Goal: Task Accomplishment & Management: Use online tool/utility

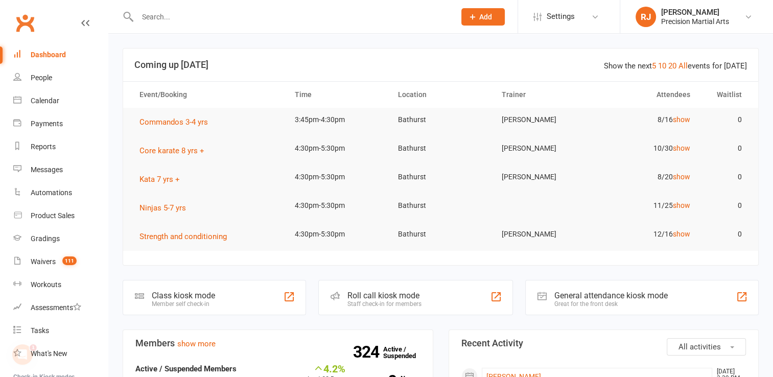
scroll to position [114, 0]
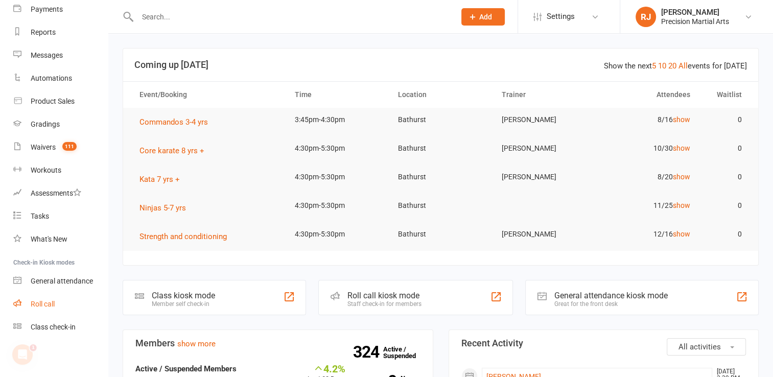
click at [69, 303] on link "Roll call" at bounding box center [60, 304] width 94 height 23
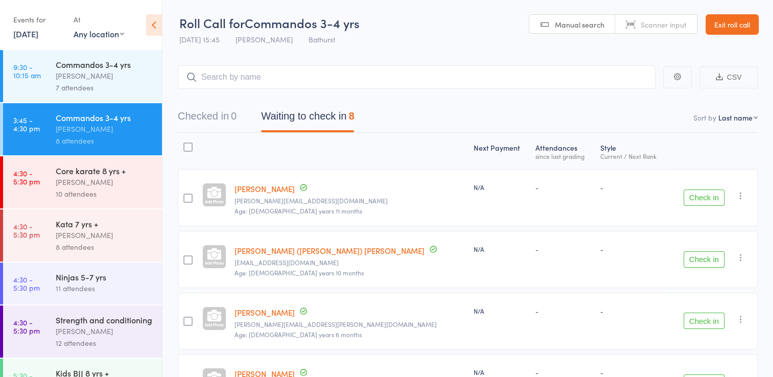
click at [701, 189] on button "Check in" at bounding box center [703, 197] width 41 height 16
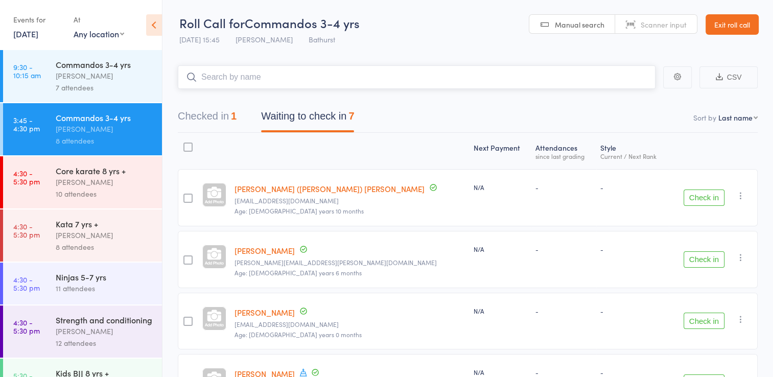
click at [363, 72] on input "search" at bounding box center [417, 76] width 478 height 23
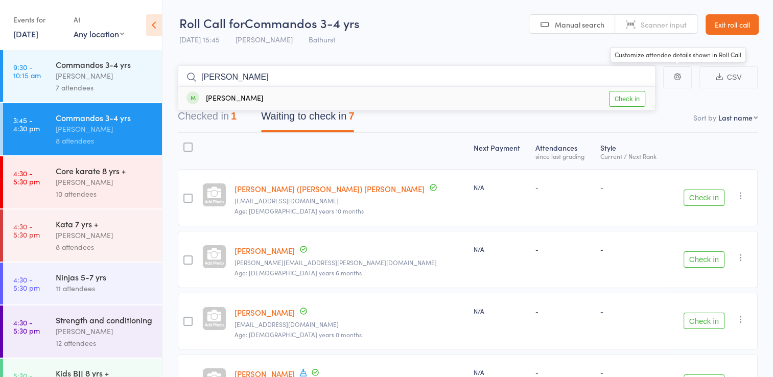
type input "ted"
click at [618, 101] on link "Check in" at bounding box center [627, 99] width 36 height 16
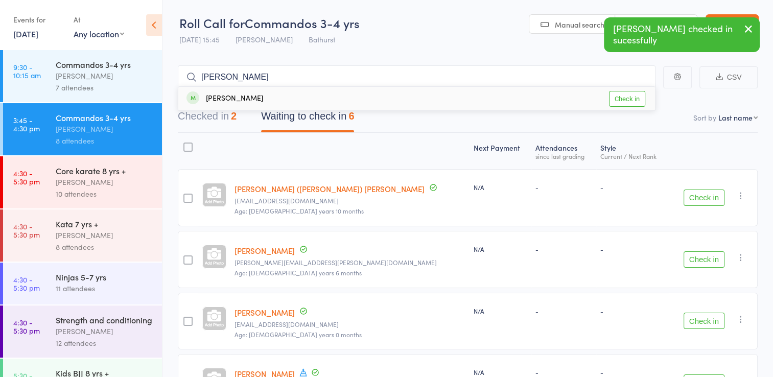
click at [701, 322] on button "Check in" at bounding box center [703, 321] width 41 height 16
click at [718, 197] on button "Check in" at bounding box center [703, 197] width 41 height 16
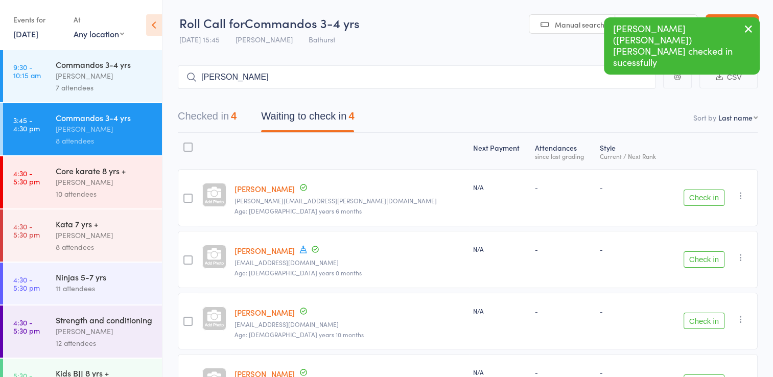
click at [713, 197] on button "Check in" at bounding box center [703, 197] width 41 height 16
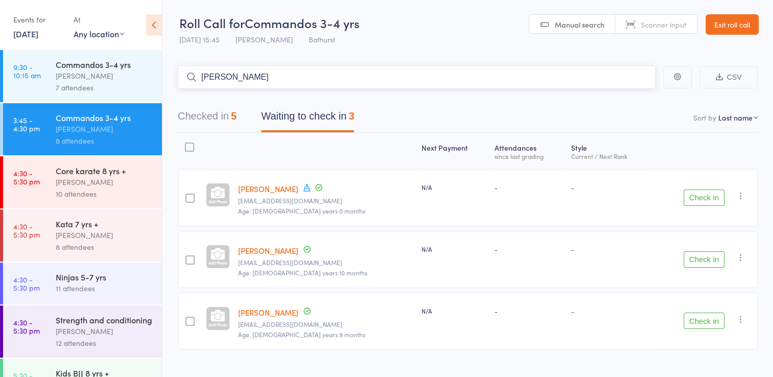
drag, startPoint x: 319, startPoint y: 77, endPoint x: 200, endPoint y: 85, distance: 119.2
click at [200, 85] on input "jess" at bounding box center [417, 76] width 478 height 23
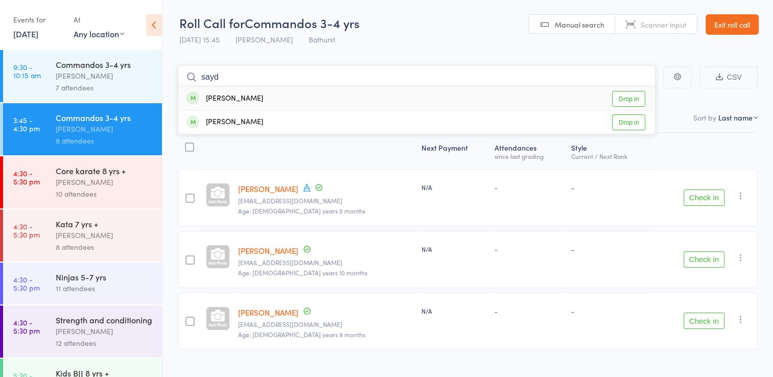
type input "sayd"
click at [626, 101] on link "Drop in" at bounding box center [628, 99] width 33 height 16
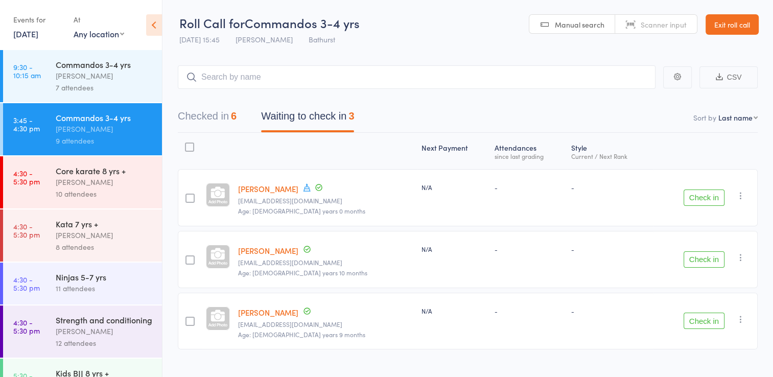
click at [706, 317] on button "Check in" at bounding box center [703, 321] width 41 height 16
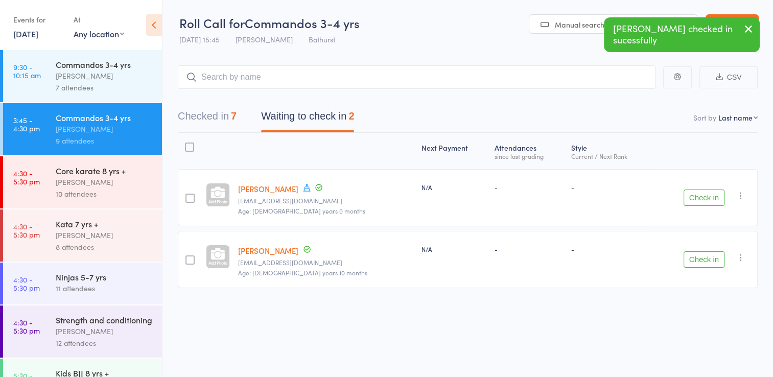
click at [739, 257] on icon "button" at bounding box center [740, 257] width 10 height 10
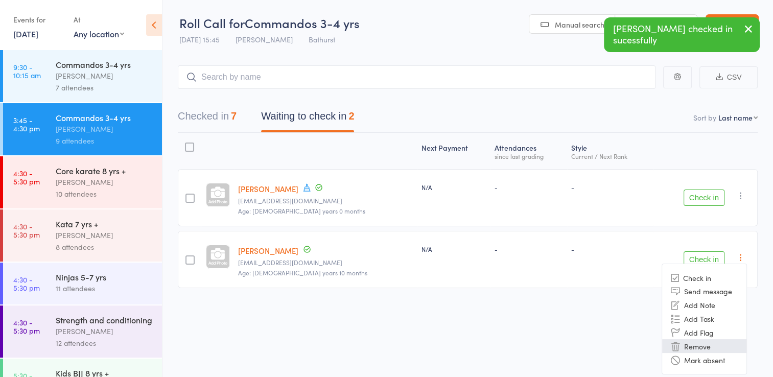
click at [697, 345] on li "Remove" at bounding box center [704, 346] width 84 height 14
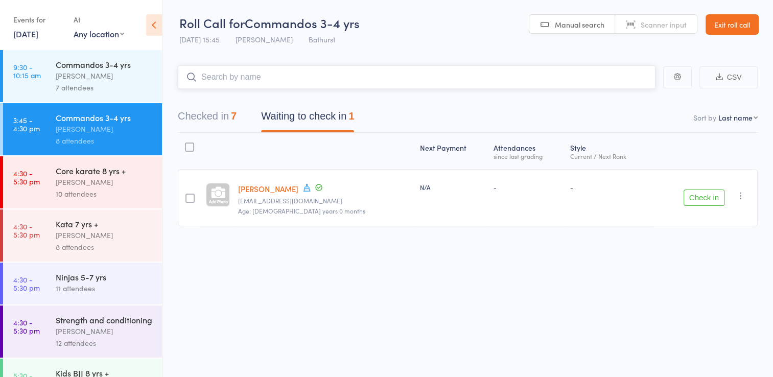
click at [386, 79] on input "search" at bounding box center [417, 76] width 478 height 23
click at [243, 75] on input "search" at bounding box center [417, 76] width 478 height 23
click at [738, 197] on icon "button" at bounding box center [740, 195] width 10 height 10
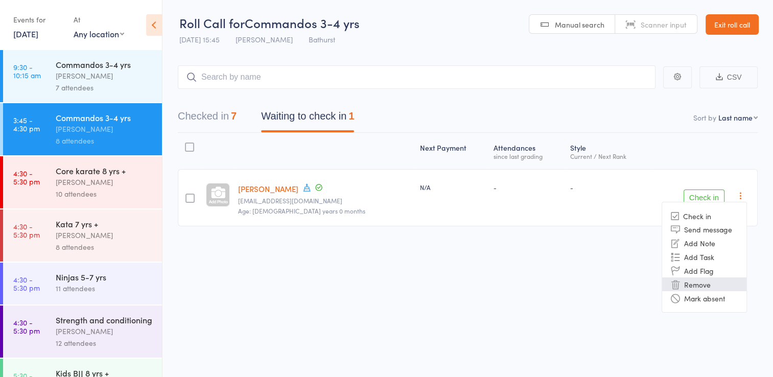
click at [703, 280] on li "Remove" at bounding box center [704, 284] width 84 height 14
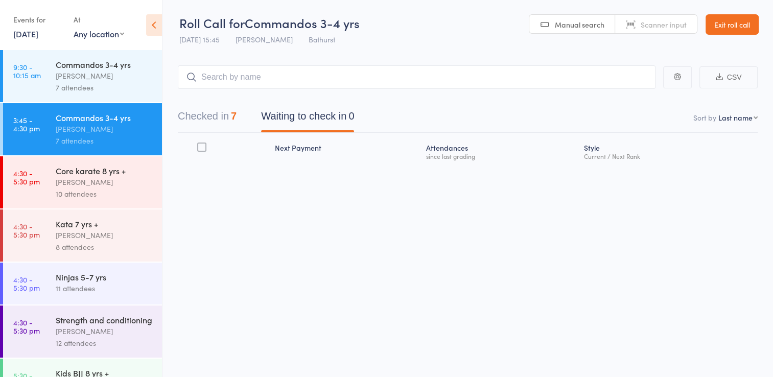
click at [707, 29] on link "Exit roll call" at bounding box center [731, 24] width 53 height 20
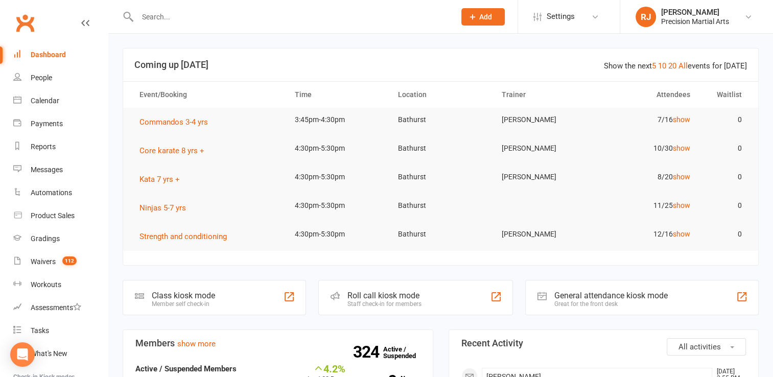
click at [161, 11] on input "text" at bounding box center [291, 17] width 314 height 14
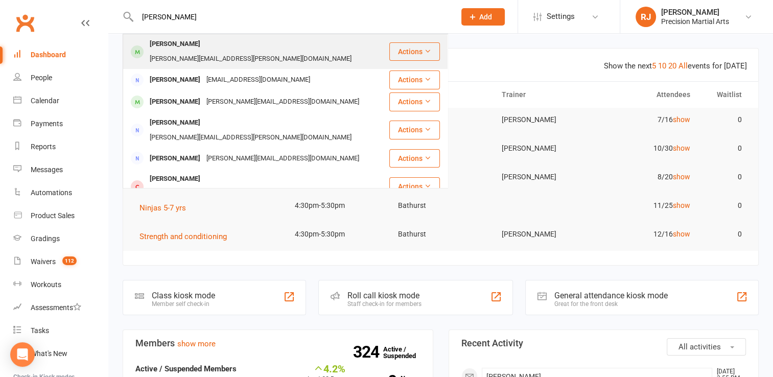
type input "chelsey"
click at [165, 46] on div "Chelsey Formann" at bounding box center [175, 44] width 57 height 15
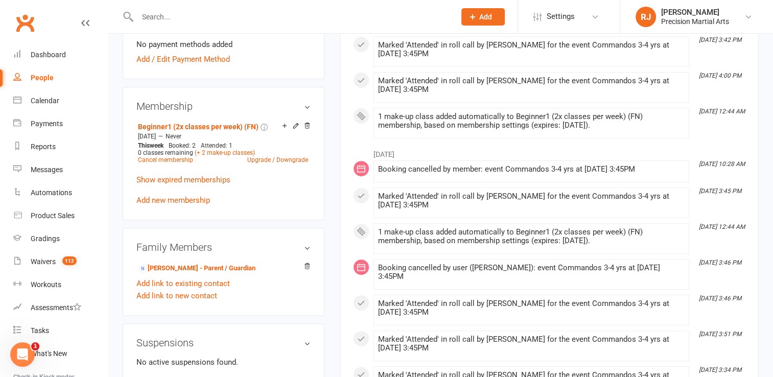
scroll to position [368, 0]
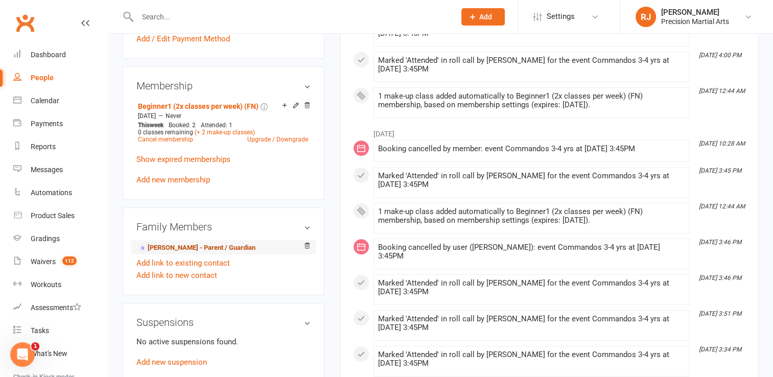
click at [184, 243] on link "Michelle Ryan - Parent / Guardian" at bounding box center [196, 248] width 117 height 11
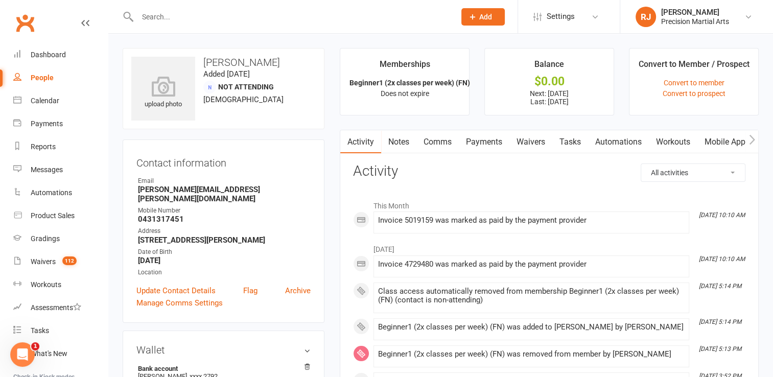
click at [484, 138] on link "Payments" at bounding box center [484, 141] width 51 height 23
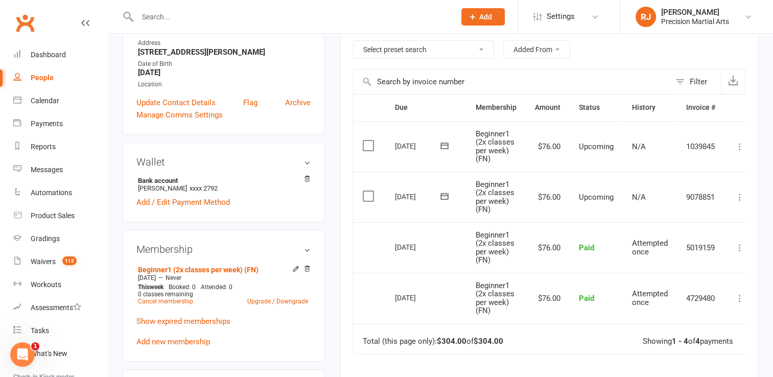
scroll to position [186, 0]
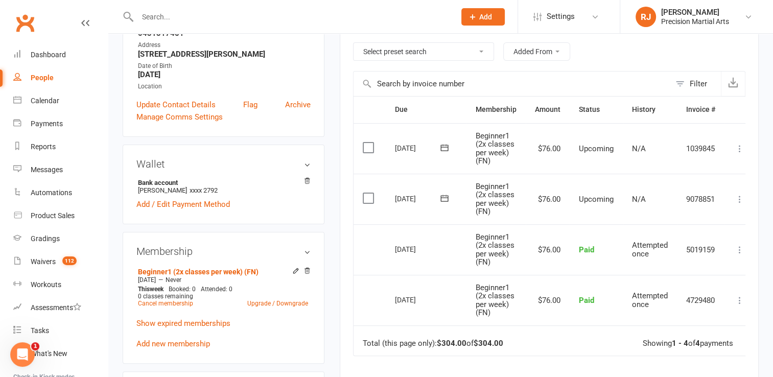
click at [736, 200] on icon at bounding box center [739, 199] width 10 height 10
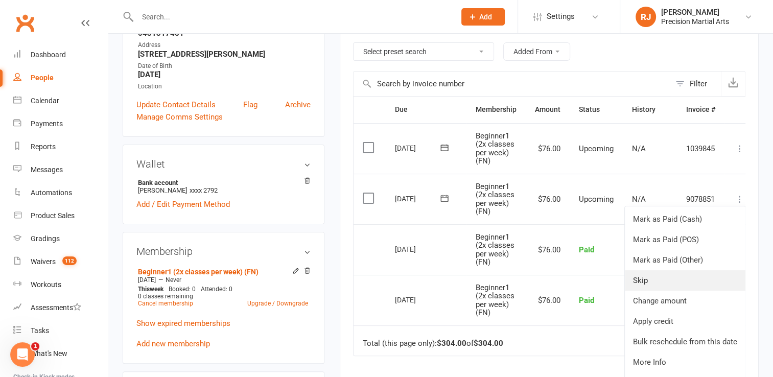
click at [657, 281] on link "Skip" at bounding box center [685, 280] width 121 height 20
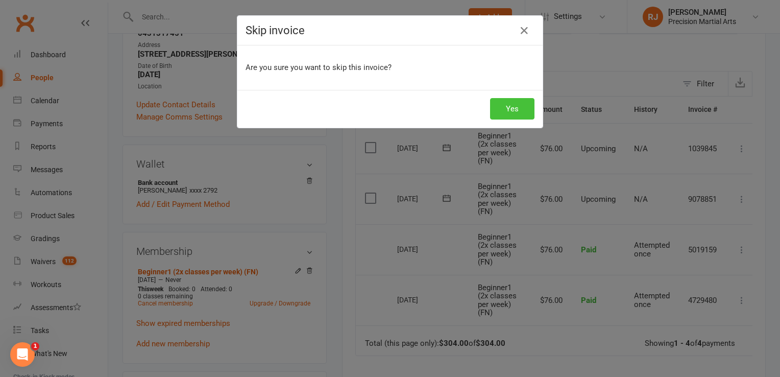
click at [516, 111] on button "Yes" at bounding box center [512, 108] width 44 height 21
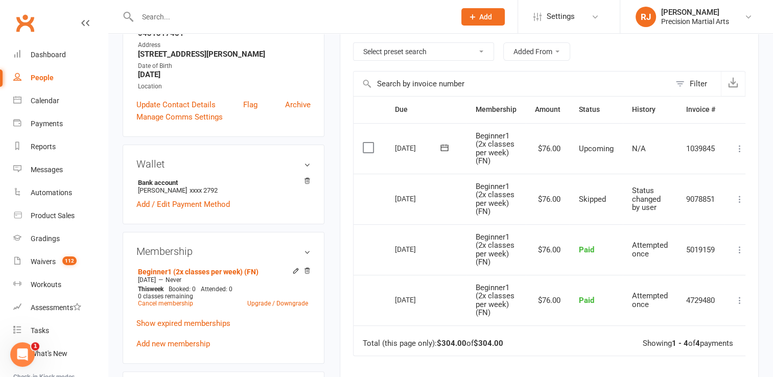
scroll to position [0, 0]
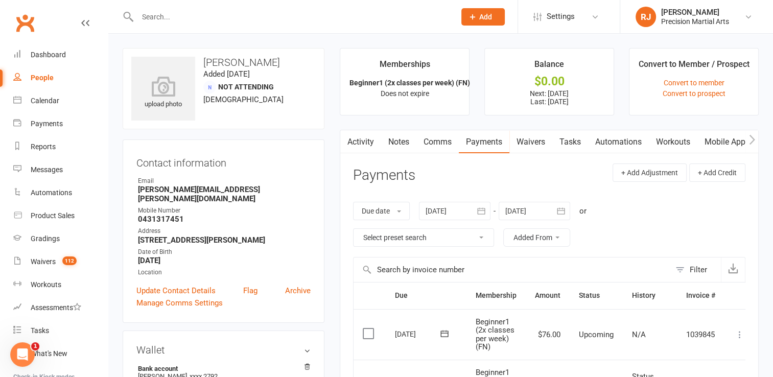
click at [402, 144] on link "Notes" at bounding box center [398, 141] width 35 height 23
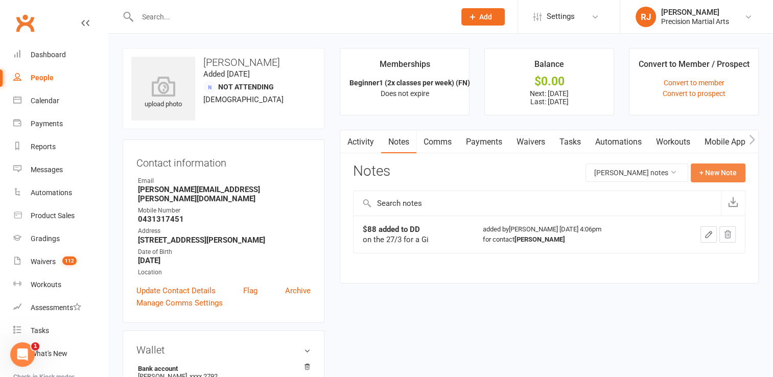
click at [708, 175] on button "+ New Note" at bounding box center [717, 172] width 55 height 18
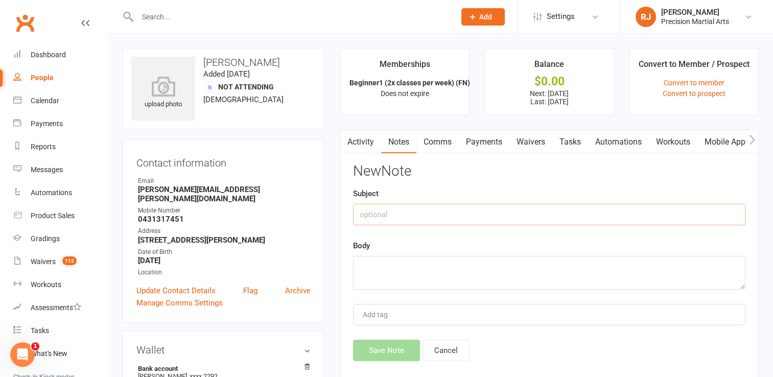
click at [369, 208] on input "text" at bounding box center [549, 214] width 392 height 21
type input "Hold requested"
click at [362, 269] on textarea at bounding box center [549, 273] width 392 height 34
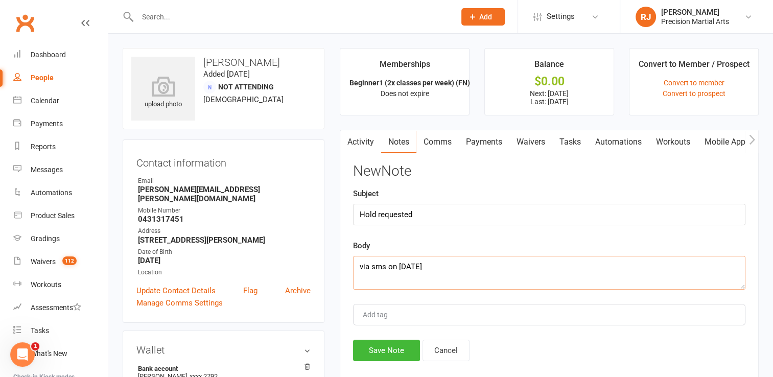
click at [460, 272] on textarea "via sms on 11/8/25" at bounding box center [549, 273] width 392 height 34
click at [361, 267] on textarea "via sms on 11/8/25." at bounding box center [549, 273] width 392 height 34
click at [489, 266] on textarea "for 2 weeks via sms on 11/8/25." at bounding box center [549, 273] width 392 height 34
type textarea "for 2 weeks via sms on [DATE] due to surgery."
click at [384, 343] on button "Save Note" at bounding box center [386, 350] width 67 height 21
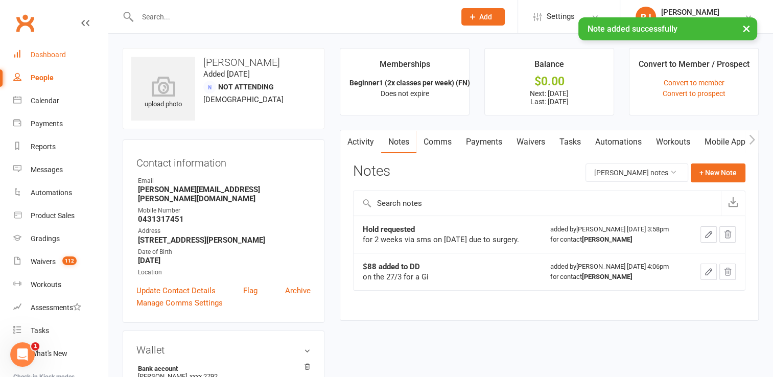
click at [68, 47] on link "Dashboard" at bounding box center [60, 54] width 94 height 23
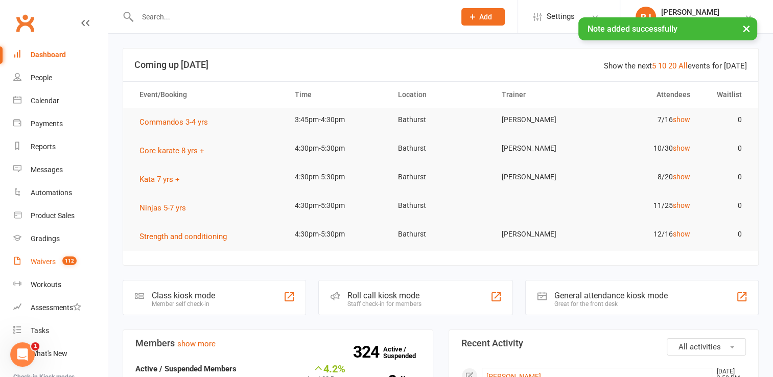
click at [60, 259] on count-badge "112" at bounding box center [66, 261] width 19 height 8
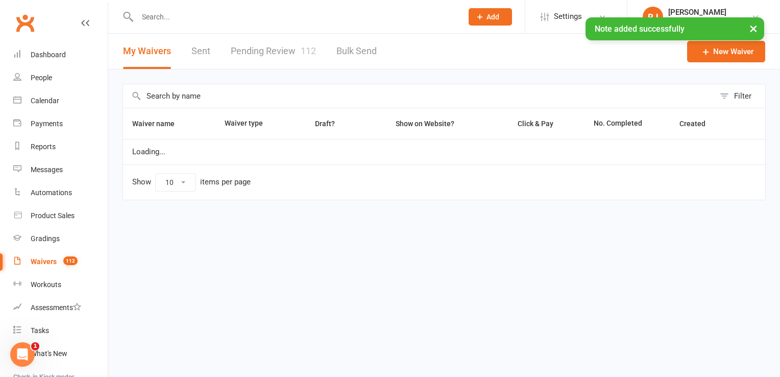
click at [265, 58] on link "Pending Review 112" at bounding box center [273, 51] width 85 height 35
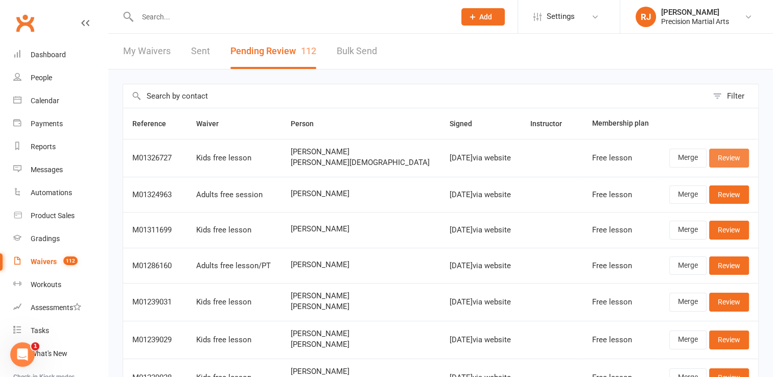
click at [732, 154] on link "Review" at bounding box center [729, 158] width 40 height 18
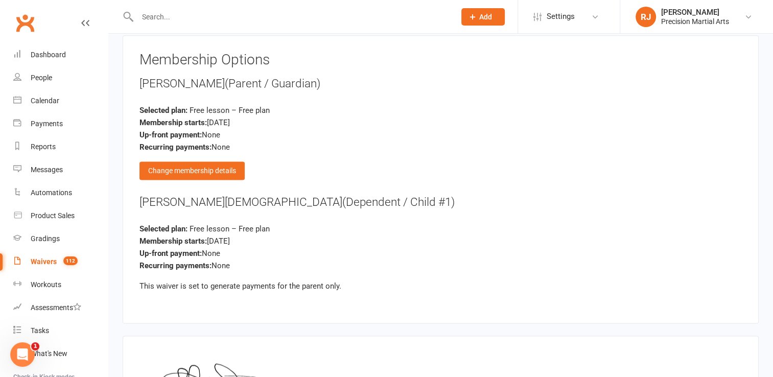
scroll to position [1454, 0]
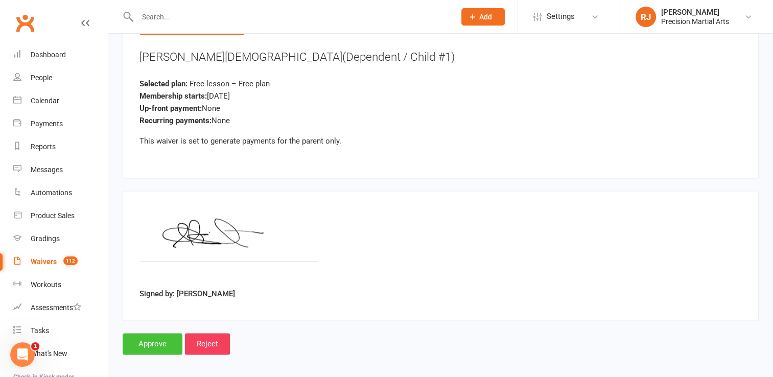
click at [168, 333] on input "Approve" at bounding box center [153, 343] width 60 height 21
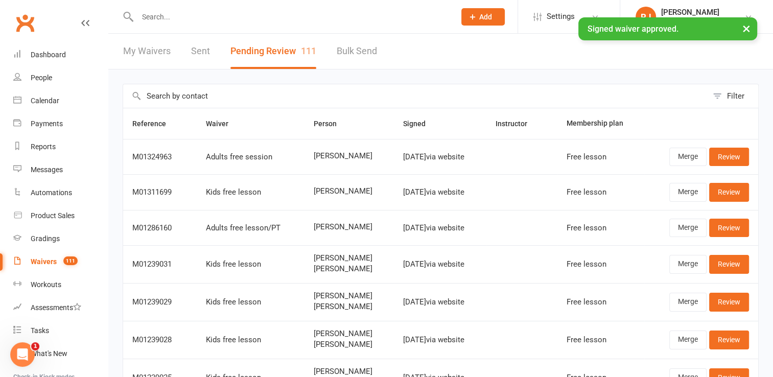
scroll to position [114, 0]
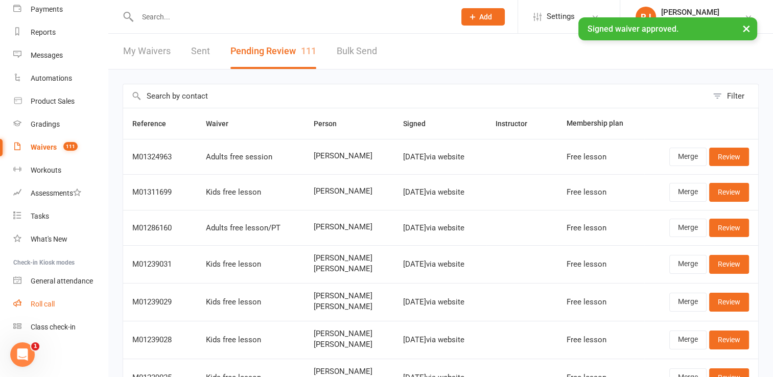
click at [72, 299] on link "Roll call" at bounding box center [60, 304] width 94 height 23
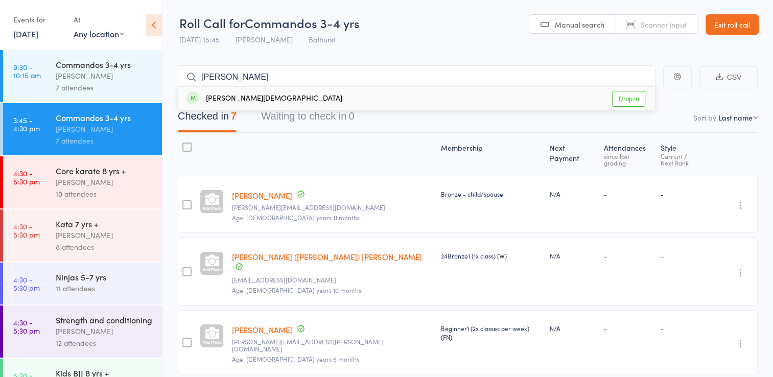
type input "[PERSON_NAME]"
click at [635, 99] on link "Drop in" at bounding box center [628, 99] width 33 height 16
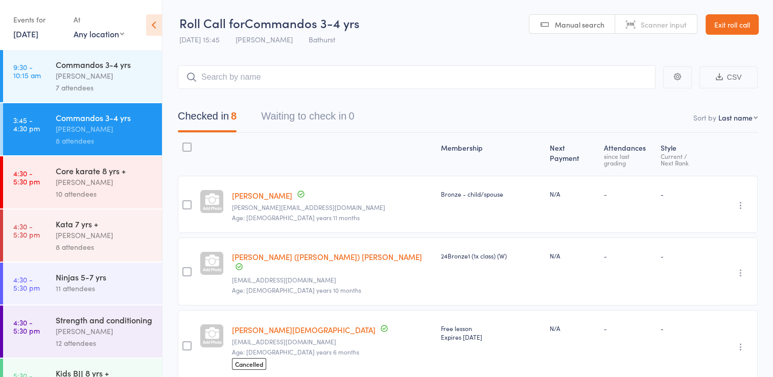
click at [740, 28] on link "Exit roll call" at bounding box center [731, 24] width 53 height 20
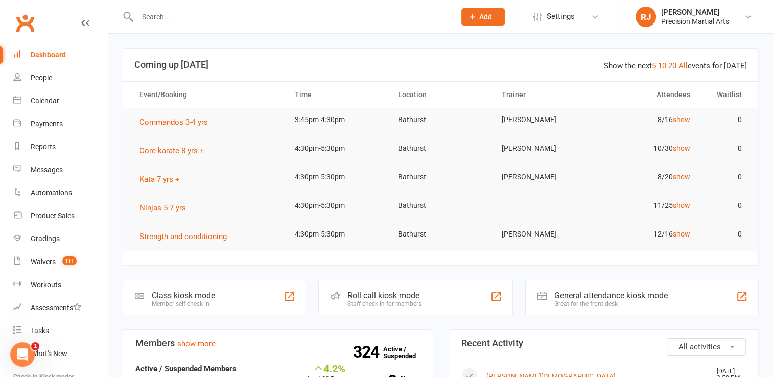
click at [168, 17] on input "text" at bounding box center [291, 17] width 314 height 14
